Goal: Find specific page/section: Find specific page/section

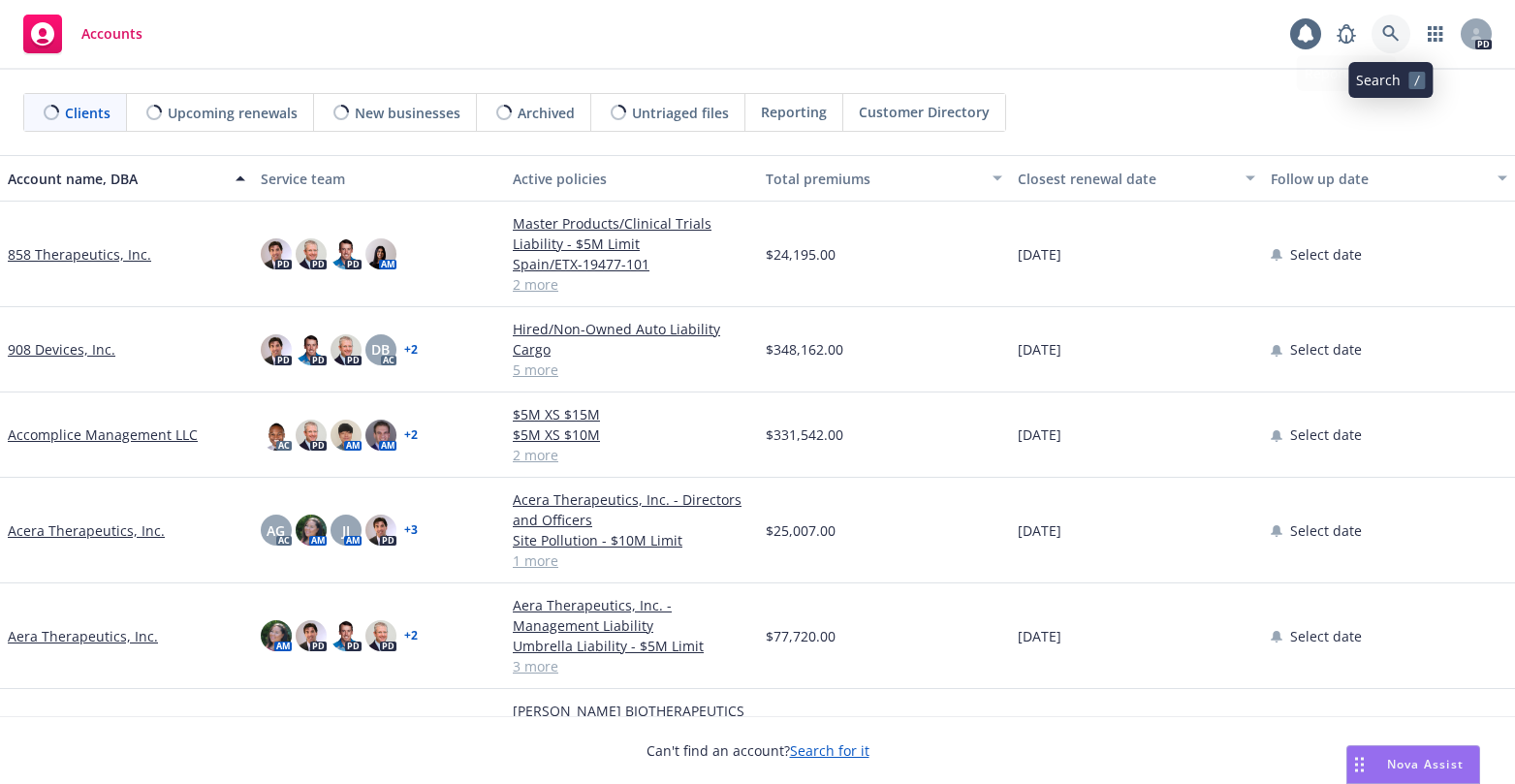
click at [1390, 31] on icon at bounding box center [1391, 34] width 18 height 18
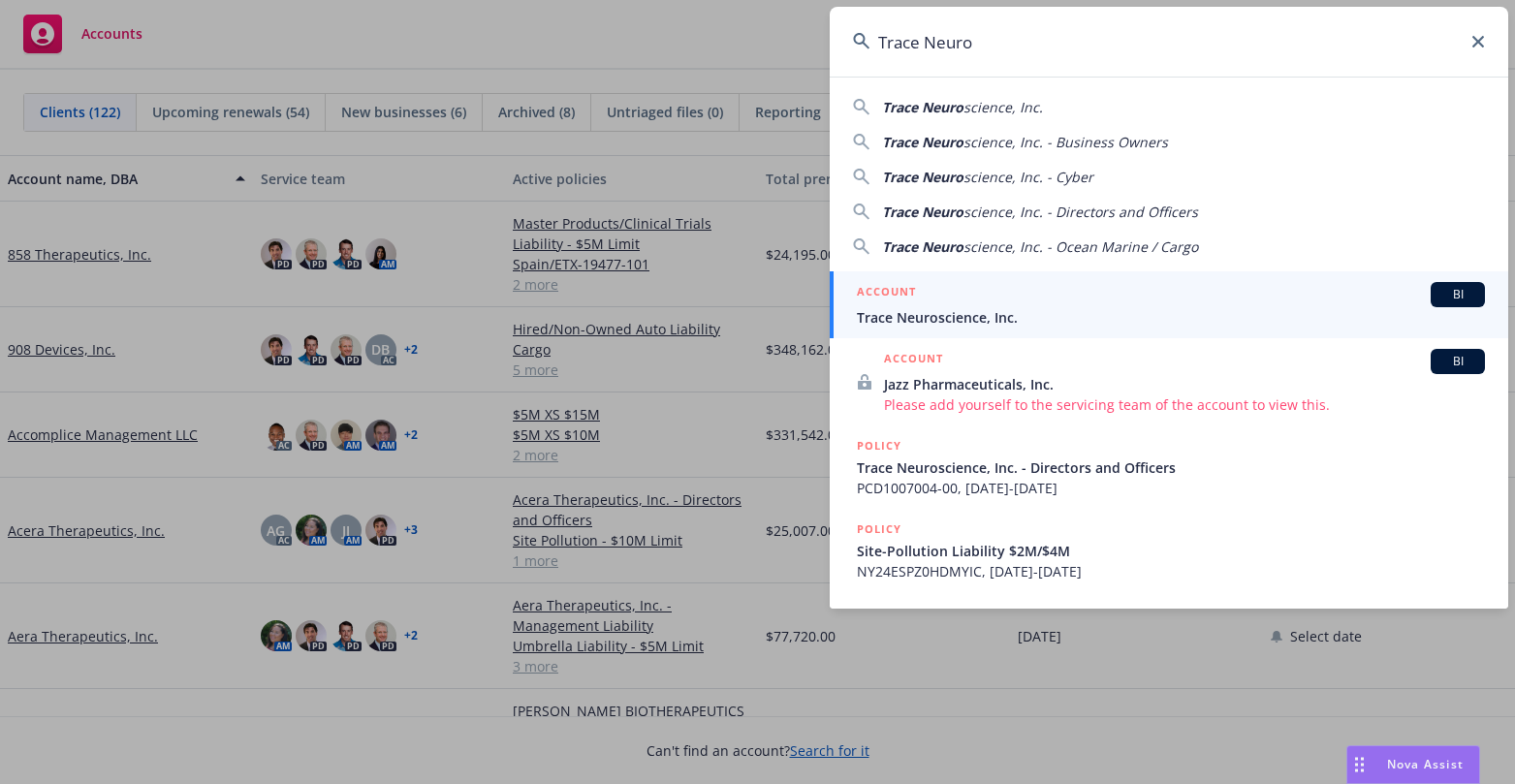
type input "Trace Neuro"
click at [947, 312] on span "Trace Neuroscience, Inc." at bounding box center [1171, 317] width 628 height 20
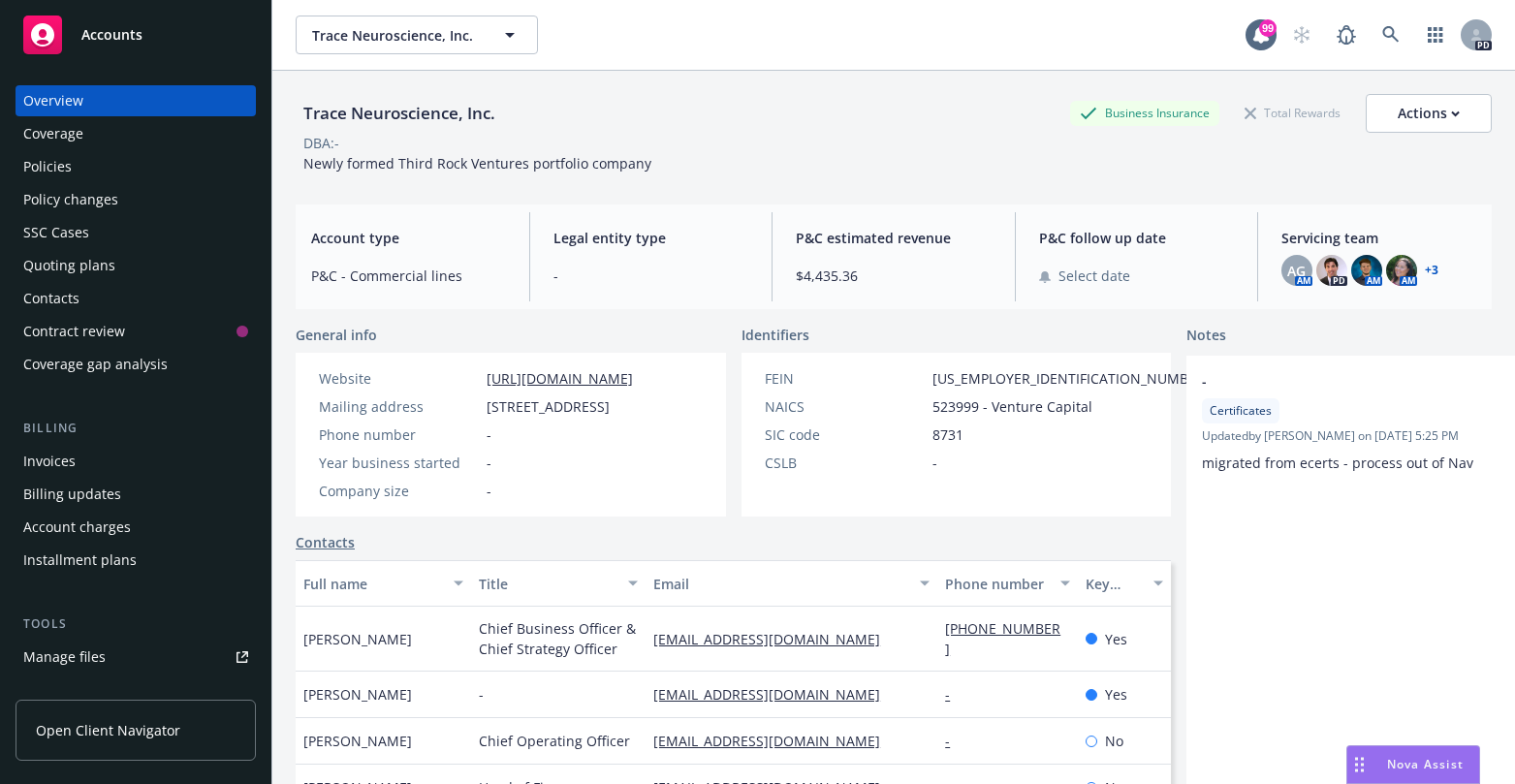
click at [59, 166] on div "Policies" at bounding box center [48, 167] width 49 height 31
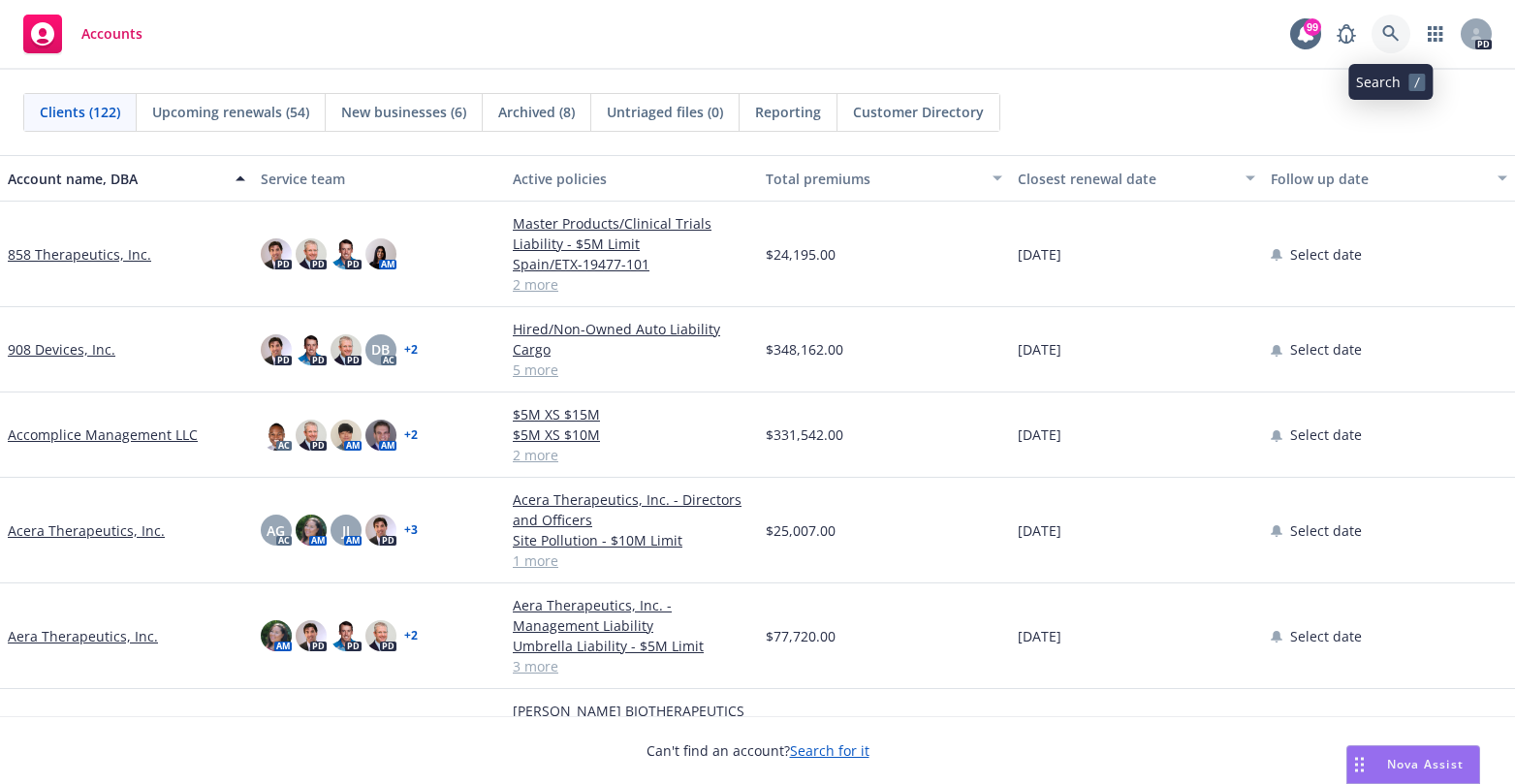
click at [1387, 53] on link at bounding box center [1391, 34] width 39 height 39
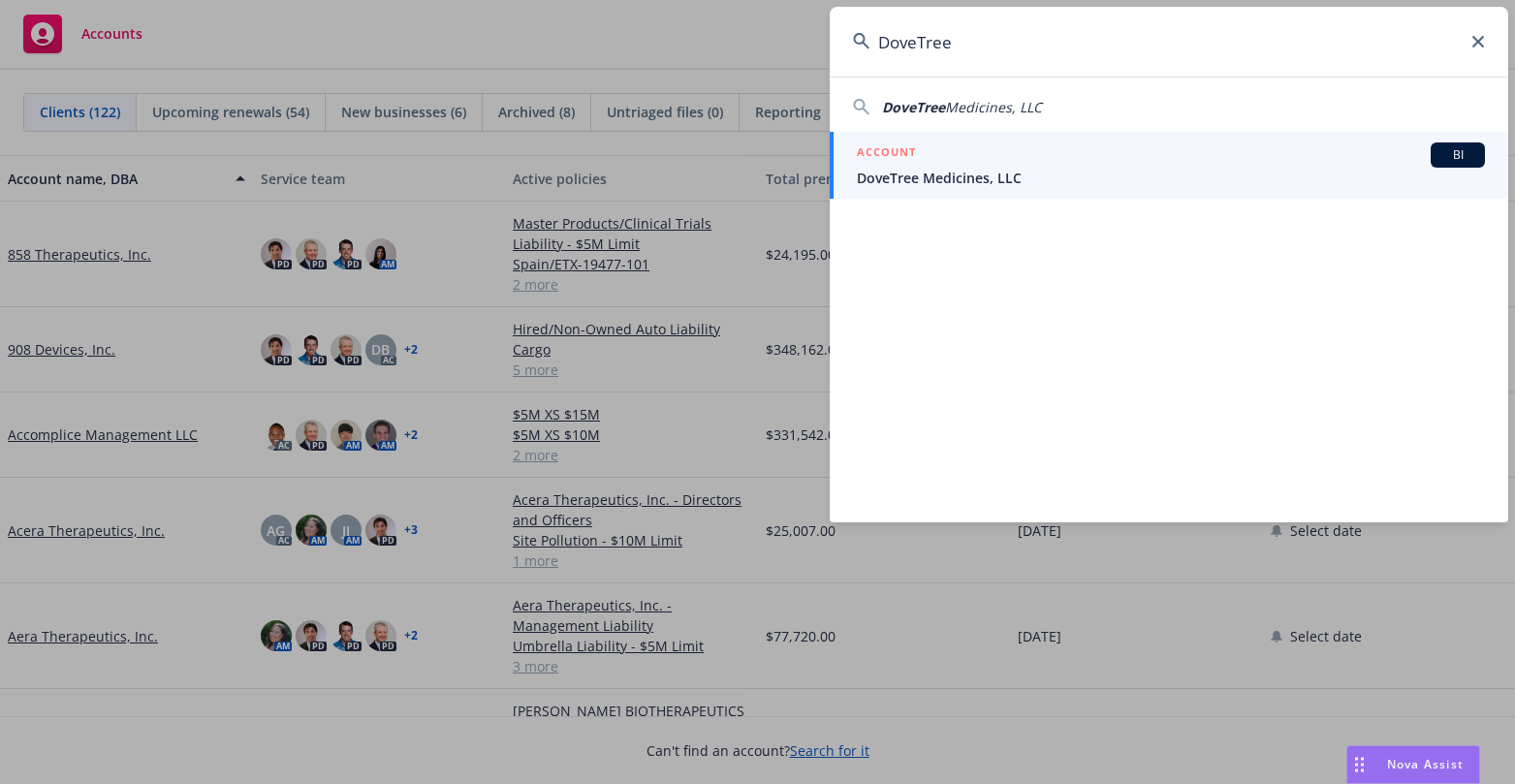
type input "DoveTree"
click at [995, 180] on span "DoveTree Medicines, LLC" at bounding box center [1171, 177] width 628 height 20
